Goal: Information Seeking & Learning: Learn about a topic

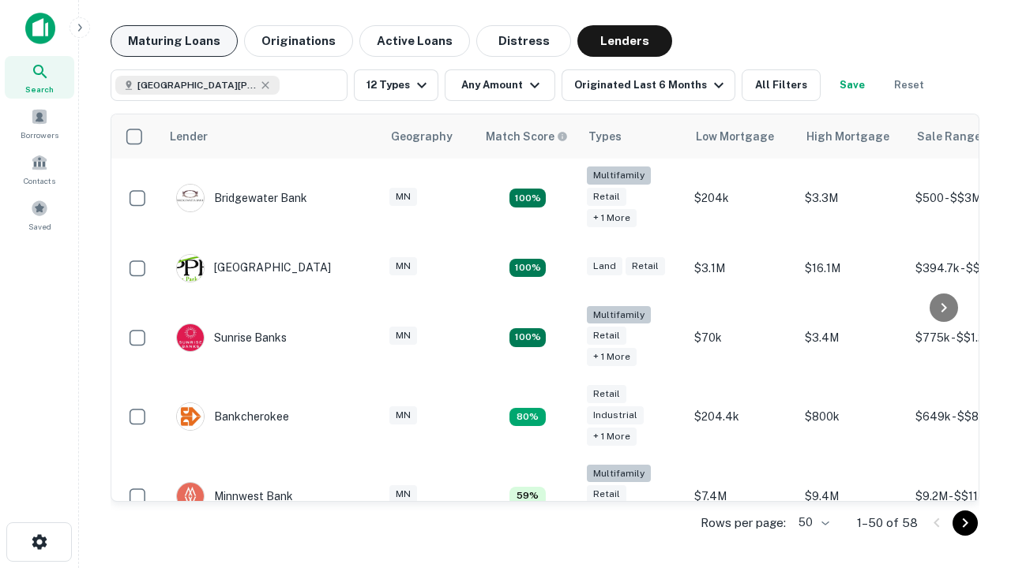
click at [174, 41] on button "Maturing Loans" at bounding box center [174, 41] width 127 height 32
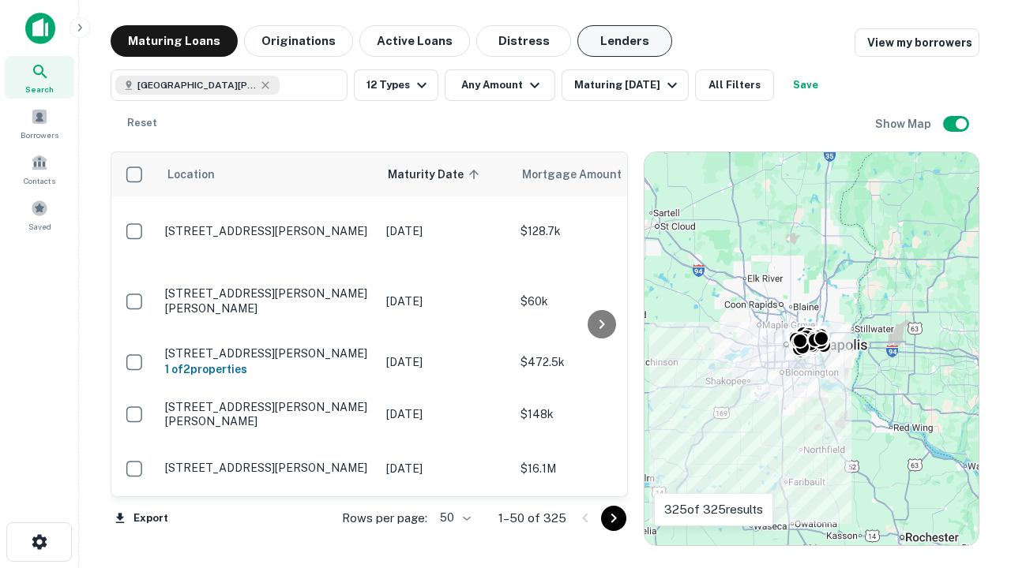
click at [625, 41] on button "Lenders" at bounding box center [624, 41] width 95 height 32
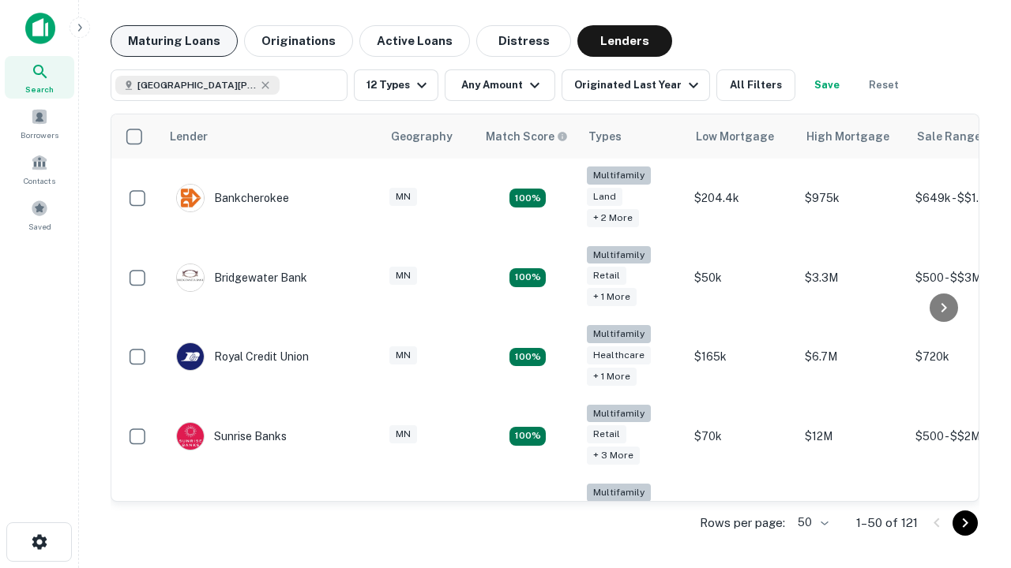
click at [174, 41] on button "Maturing Loans" at bounding box center [174, 41] width 127 height 32
